Goal: Browse casually

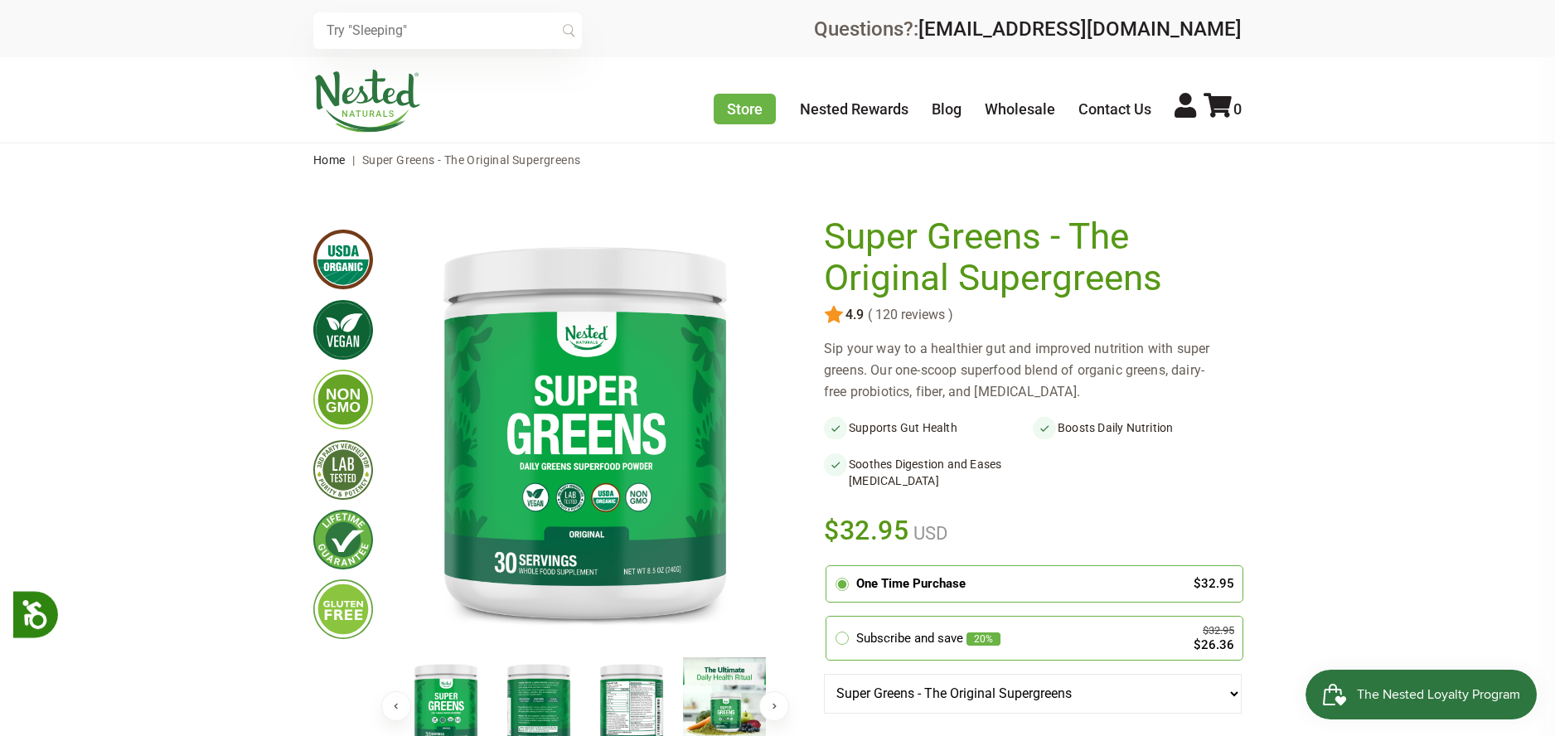
drag, startPoint x: 342, startPoint y: 261, endPoint x: 202, endPoint y: 205, distance: 150.3
click at [390, 100] on img at bounding box center [367, 101] width 108 height 63
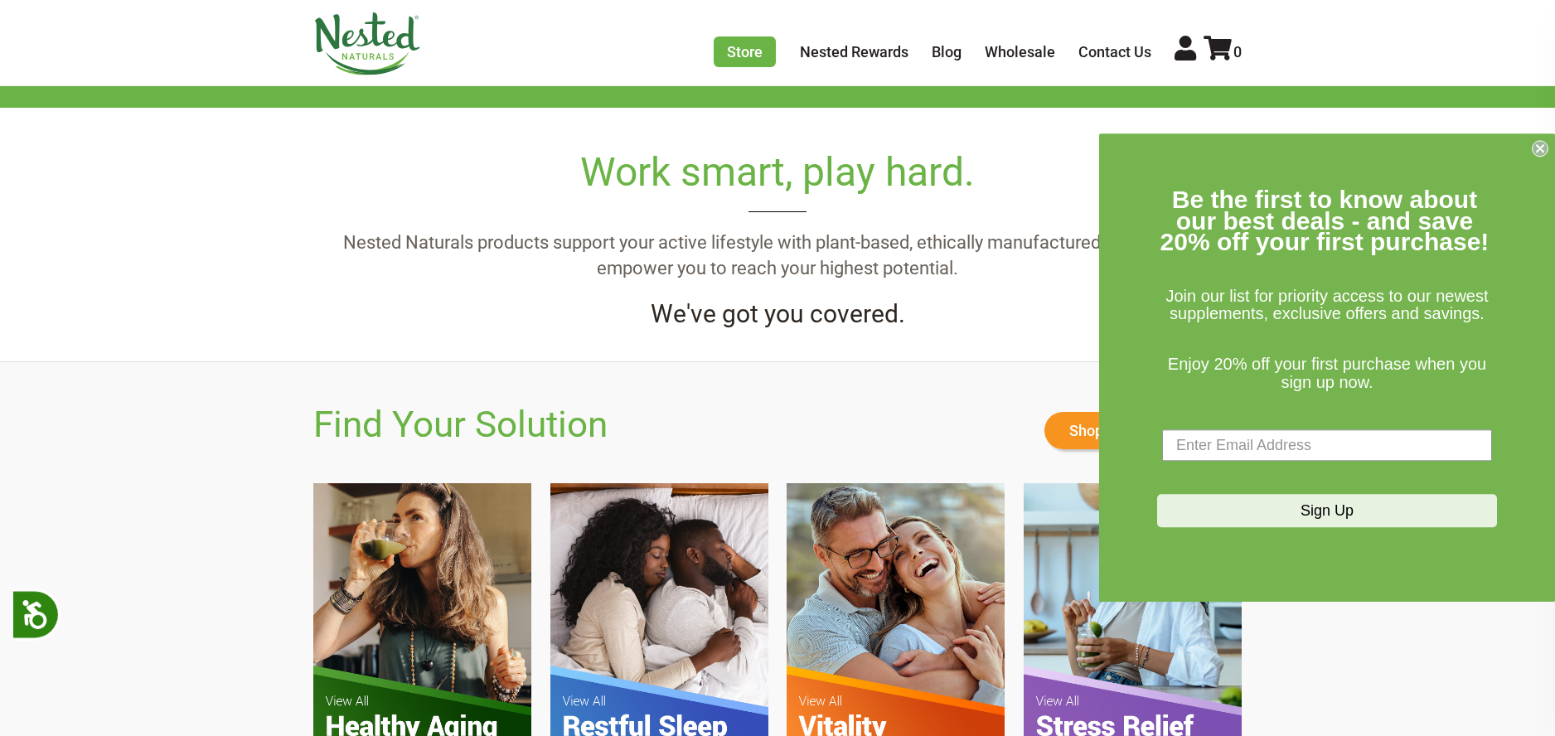
scroll to position [1078, 0]
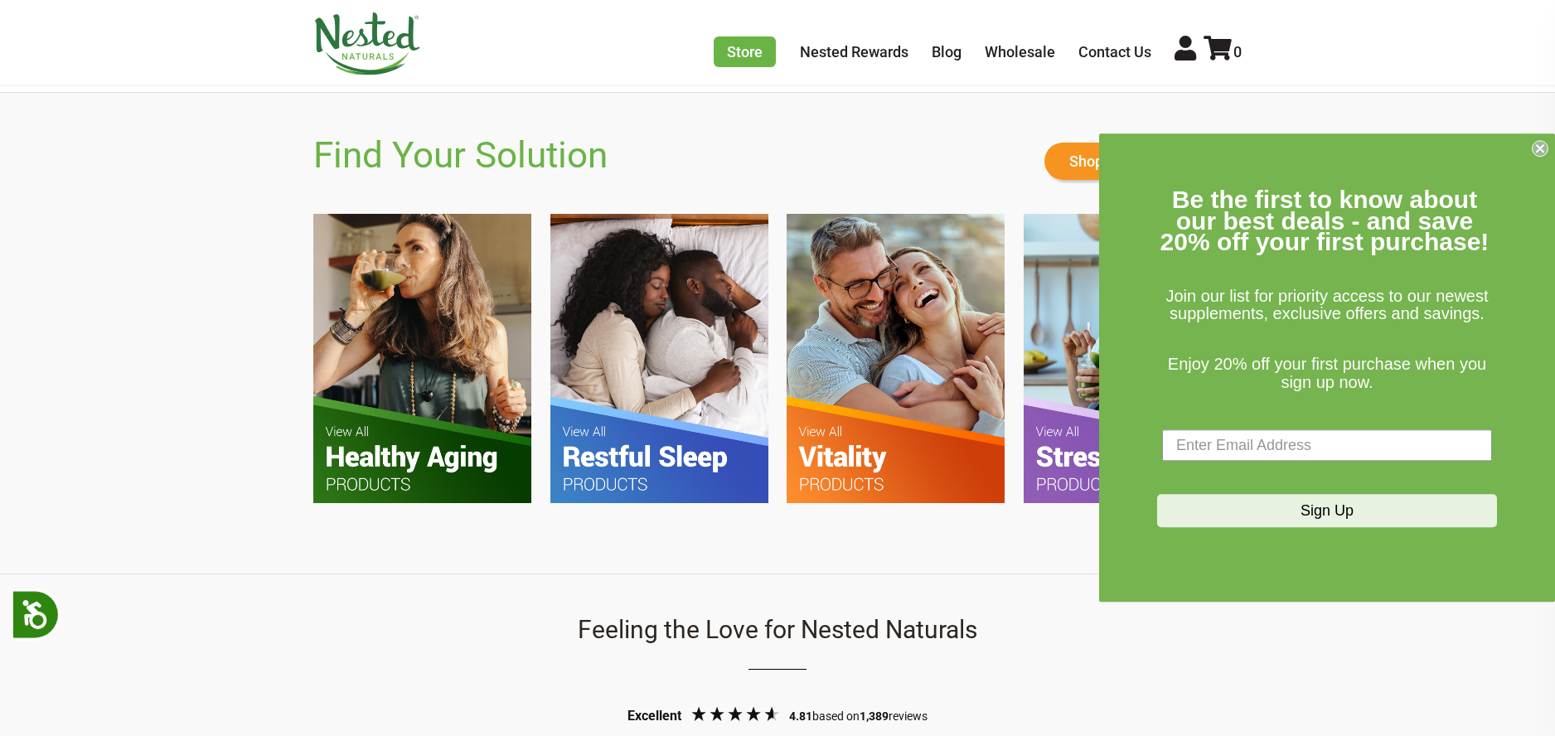
click at [1545, 144] on circle "Close dialog" at bounding box center [1541, 149] width 16 height 16
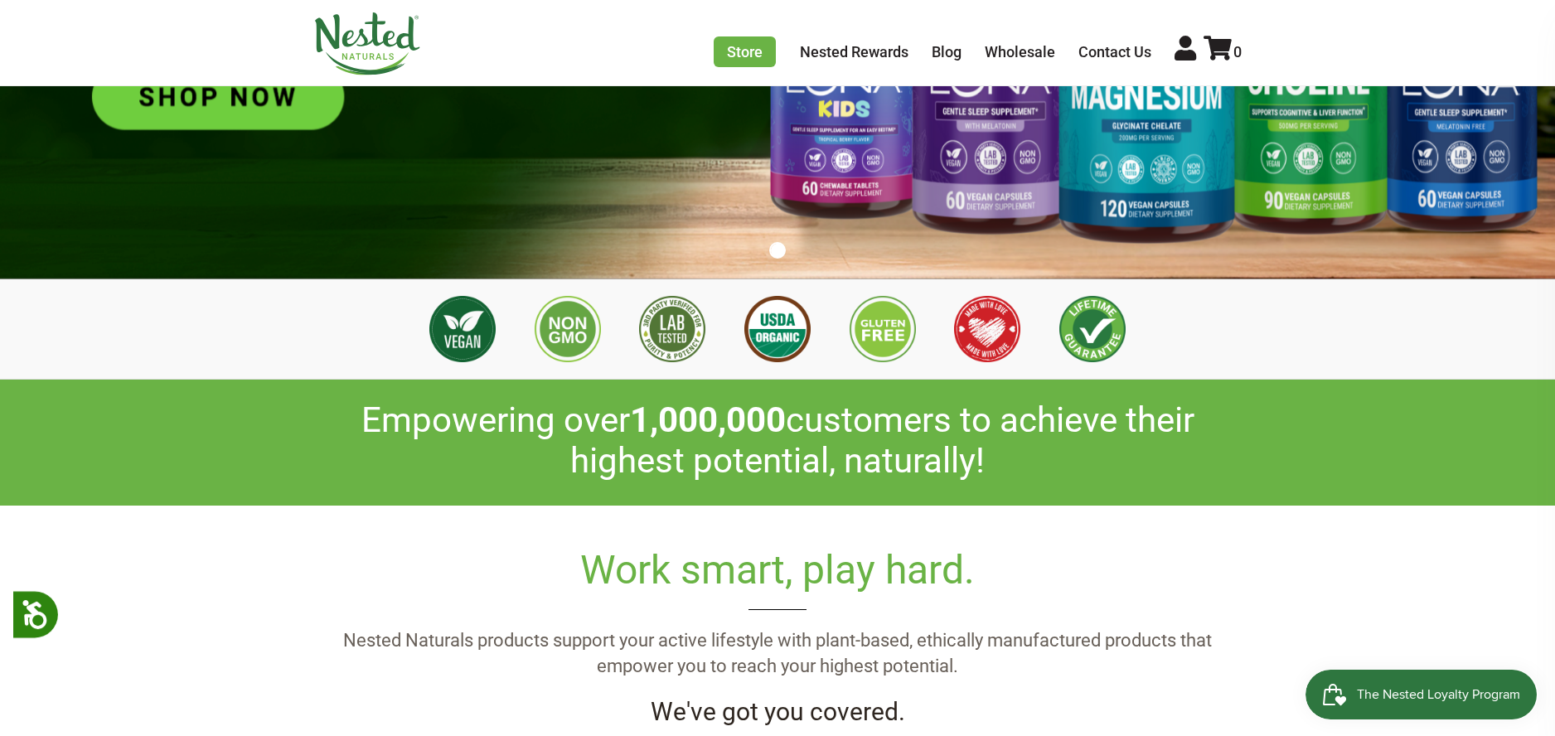
scroll to position [0, 2912]
